Goal: Information Seeking & Learning: Learn about a topic

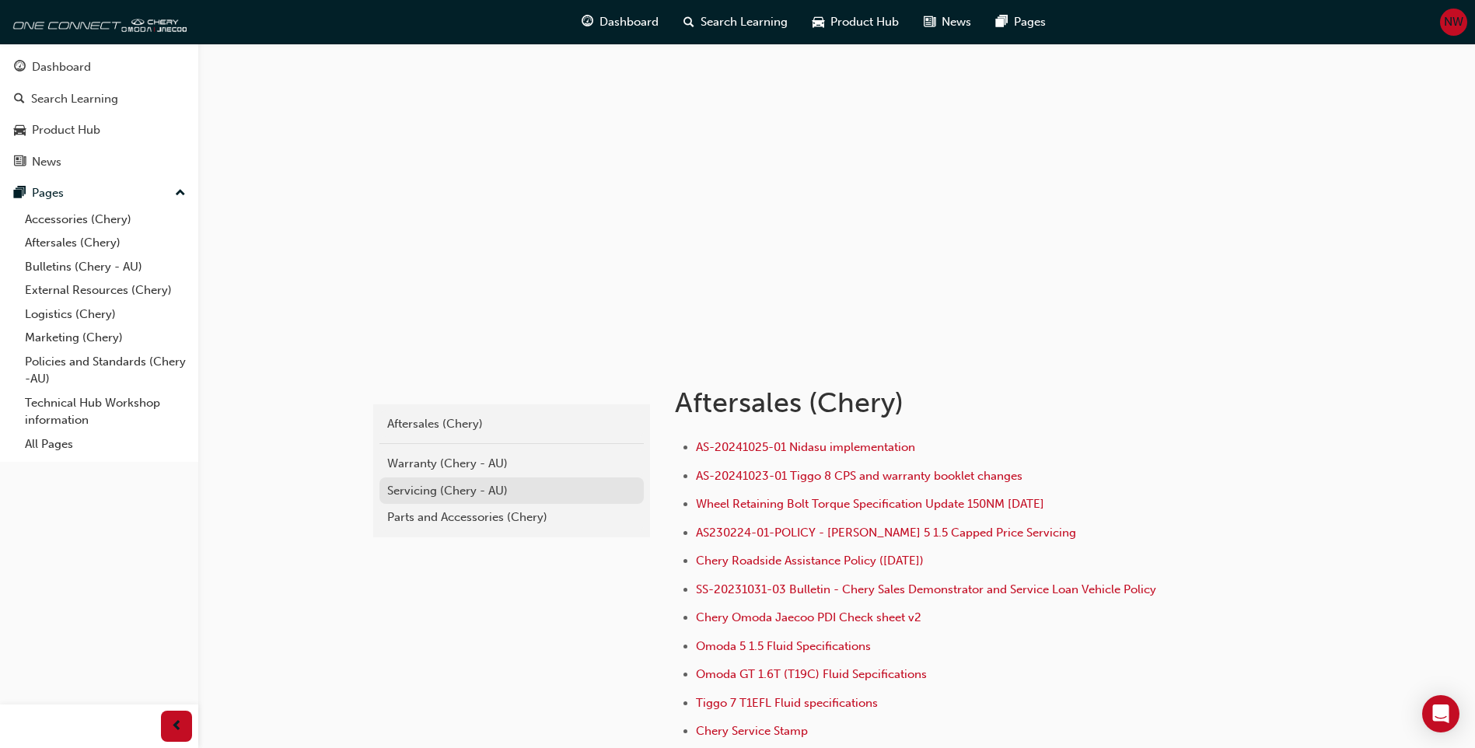
drag, startPoint x: 0, startPoint y: 0, endPoint x: 472, endPoint y: 491, distance: 680.9
click at [472, 491] on div "Servicing (Chery - AU)" at bounding box center [511, 491] width 249 height 18
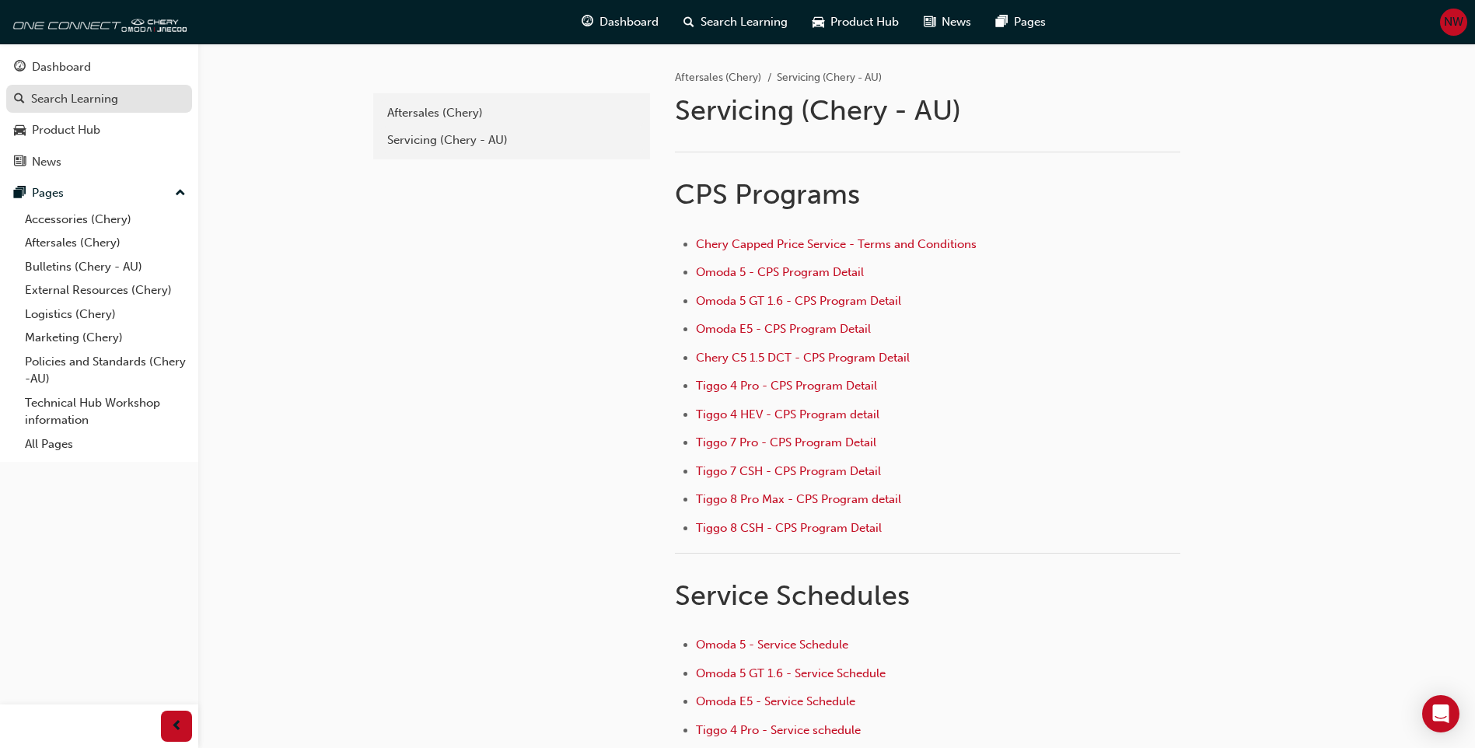
click at [89, 103] on div "Search Learning" at bounding box center [74, 99] width 87 height 18
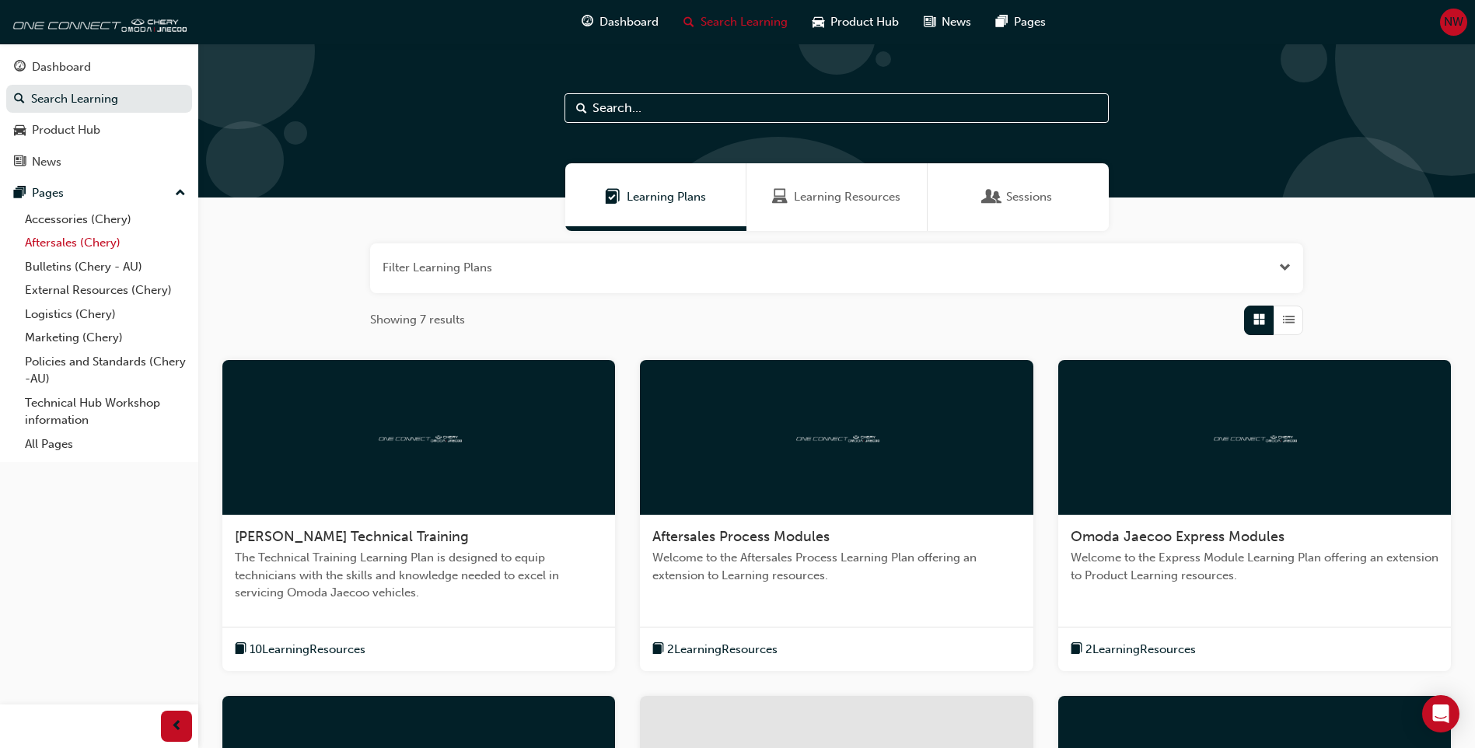
click at [90, 239] on link "Aftersales (Chery)" at bounding box center [105, 243] width 173 height 24
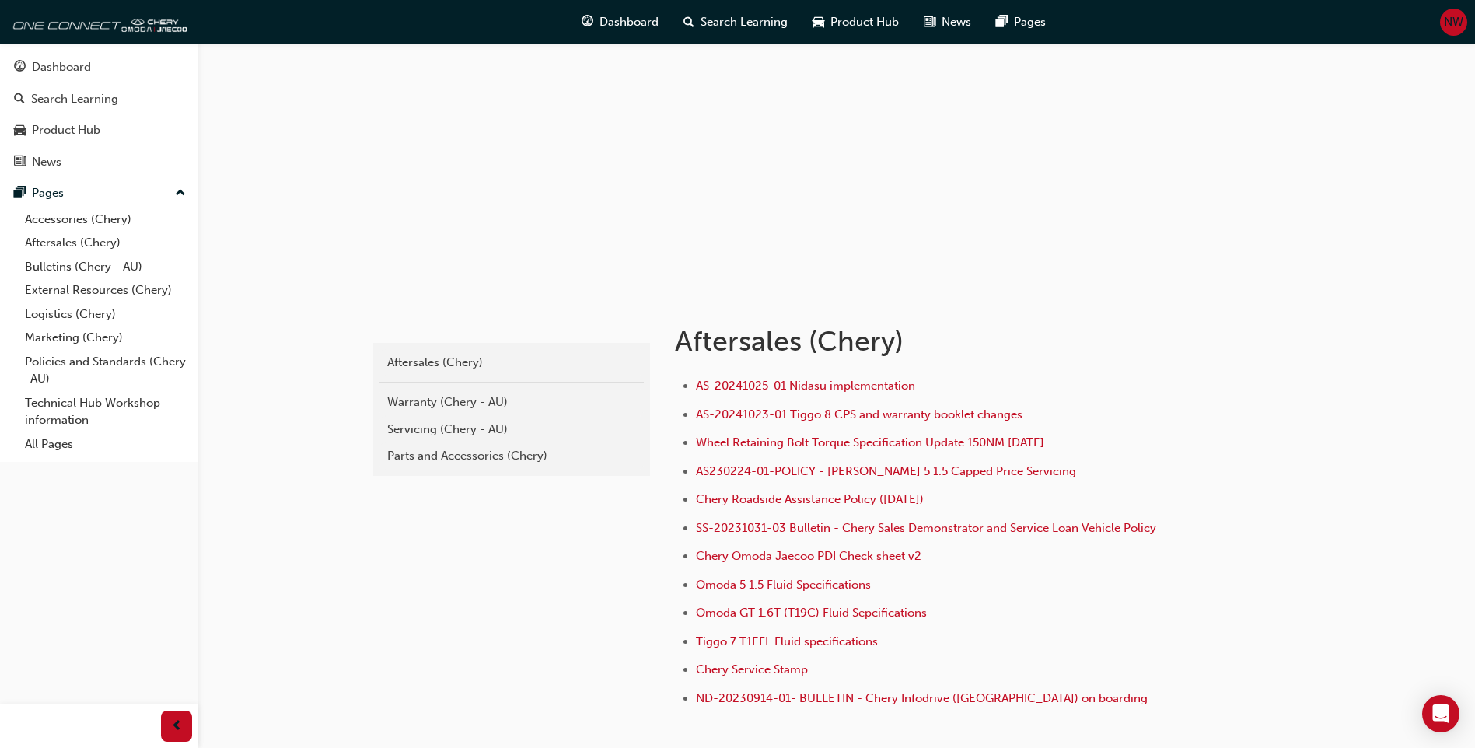
scroll to position [156, 0]
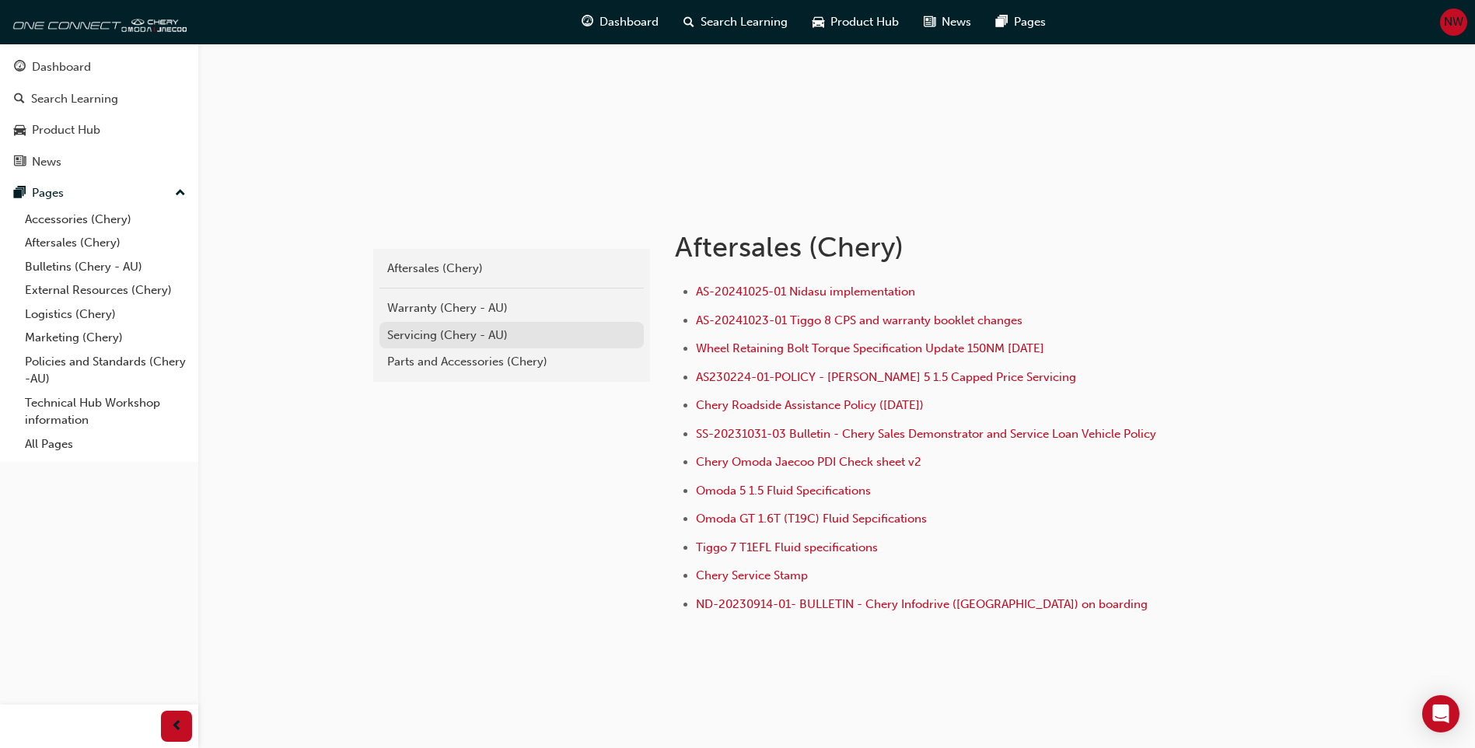
click at [448, 335] on div "Servicing (Chery - AU)" at bounding box center [511, 336] width 249 height 18
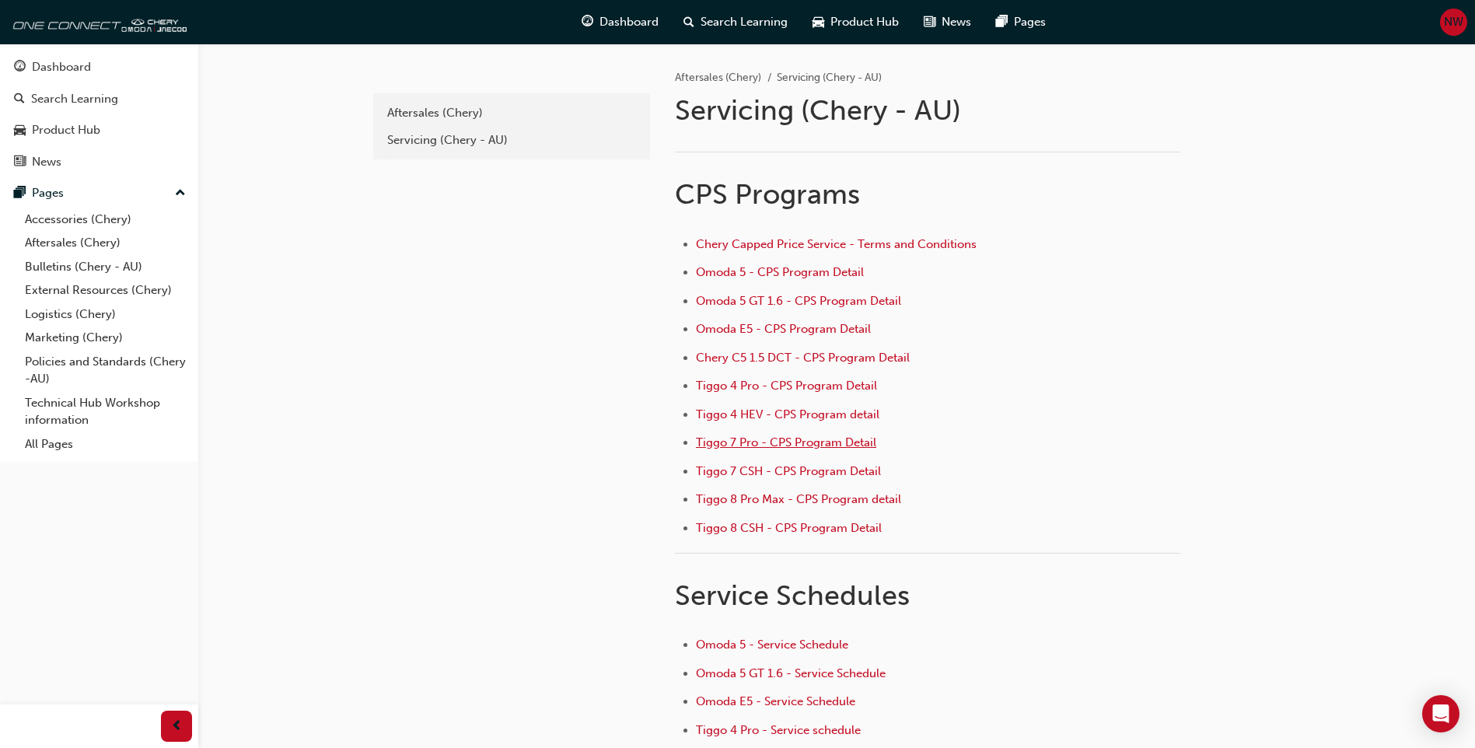
click at [775, 441] on span "Tiggo 7 Pro - CPS Program Detail" at bounding box center [786, 442] width 180 height 14
